Goal: Task Accomplishment & Management: Complete application form

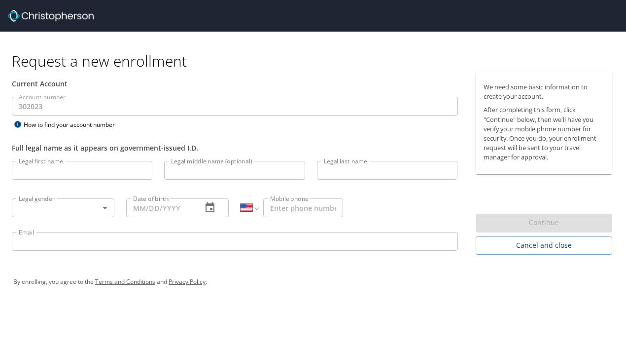
select select "US"
click at [216, 124] on div "Account number 302023 Account number How to find your account number" at bounding box center [235, 114] width 458 height 34
click at [83, 168] on input "Legal first name" at bounding box center [82, 170] width 141 height 19
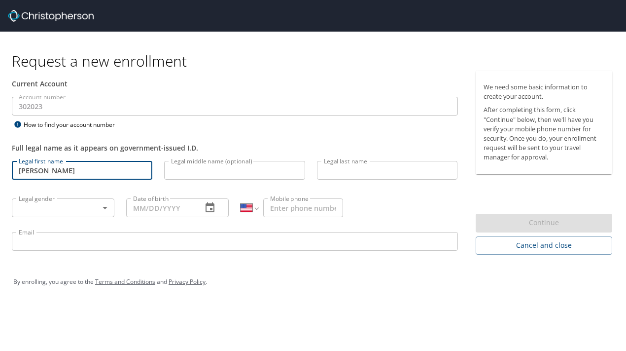
type input "[PERSON_NAME]"
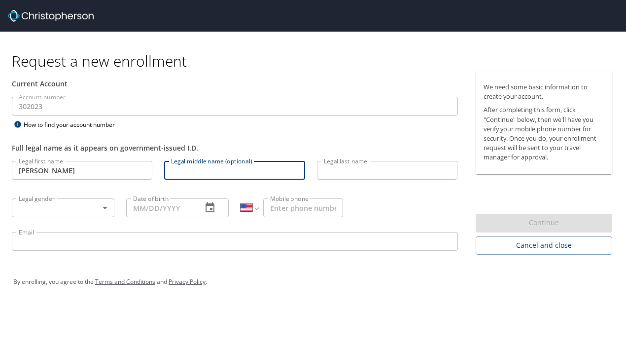
click at [216, 171] on input "Legal middle name (optional)" at bounding box center [234, 170] width 141 height 19
type input "[PERSON_NAME]"
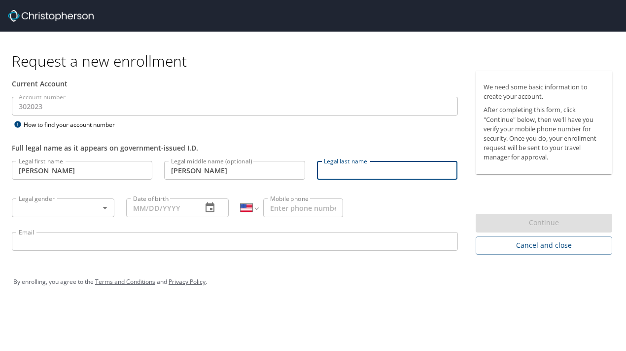
click at [361, 169] on input "Legal last name" at bounding box center [387, 170] width 141 height 19
type input "[PERSON_NAME][GEOGRAPHIC_DATA]"
click at [106, 207] on body "Request a new enrollment Current Account Account number 302023 Account number H…" at bounding box center [313, 175] width 626 height 351
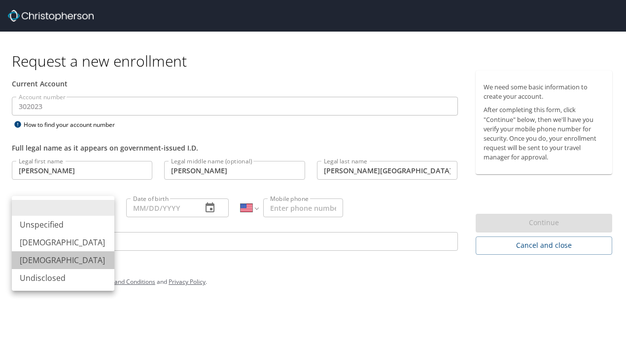
click at [38, 261] on li "[DEMOGRAPHIC_DATA]" at bounding box center [63, 260] width 103 height 18
type input "[DEMOGRAPHIC_DATA]"
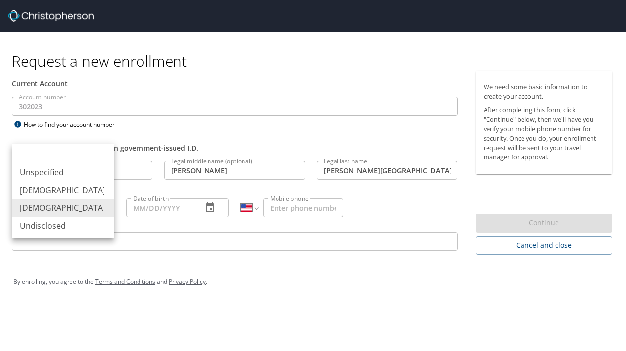
click at [106, 206] on body "Request a new enrollment Current Account Account number 302023 Account number H…" at bounding box center [313, 175] width 626 height 351
click at [100, 208] on li "[DEMOGRAPHIC_DATA]" at bounding box center [63, 208] width 103 height 18
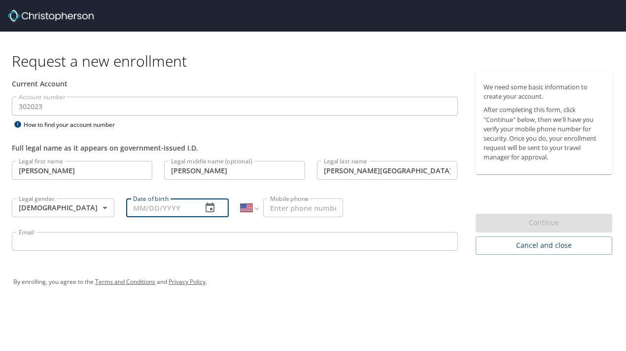
click at [164, 205] on input "Date of birth" at bounding box center [160, 207] width 68 height 19
type input "[DATE]"
click at [245, 228] on div "Email Email" at bounding box center [235, 243] width 458 height 34
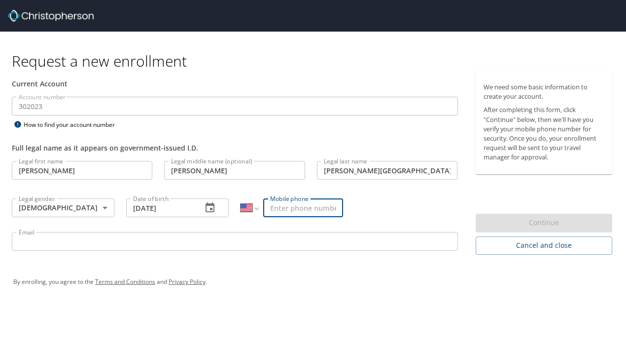
click at [299, 207] on input "Mobile phone" at bounding box center [303, 207] width 80 height 19
type input "[PHONE_NUMBER]"
type input "[EMAIL_ADDRESS][DOMAIN_NAME]"
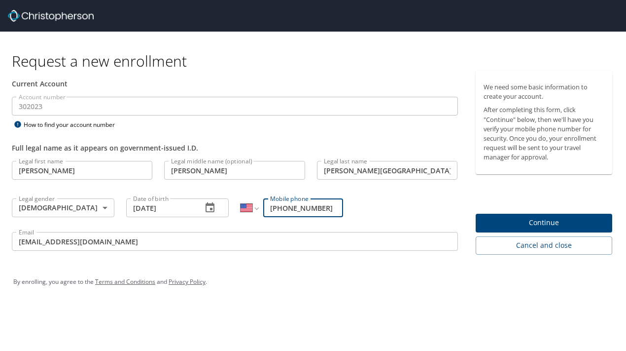
click at [530, 218] on span "Continue" at bounding box center [544, 223] width 121 height 12
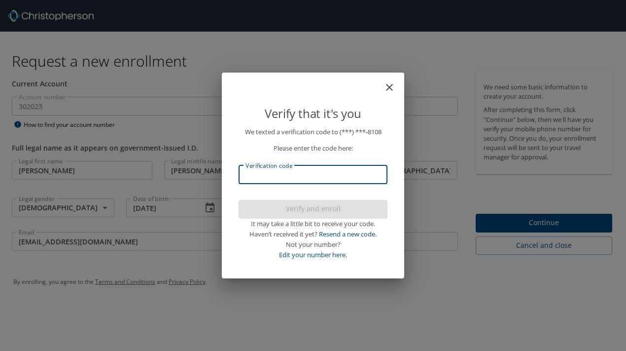
click at [290, 172] on input "Verification code" at bounding box center [313, 174] width 149 height 19
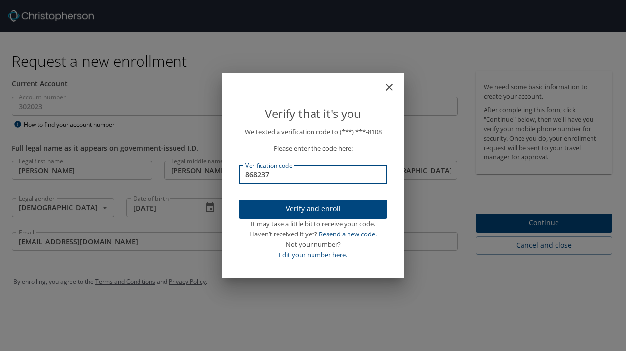
type input "868237"
click at [295, 208] on span "Verify and enroll" at bounding box center [313, 209] width 133 height 12
